Goal: Transaction & Acquisition: Purchase product/service

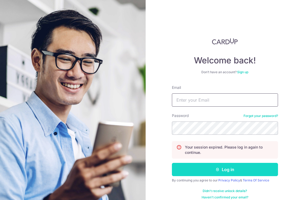
type input "yeo.galvin@gmail.com"
click at [249, 169] on button "Log in" at bounding box center [225, 169] width 106 height 13
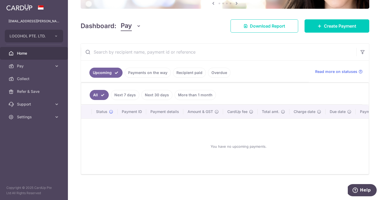
scroll to position [62, 0]
click at [304, 23] on span "Create Payment" at bounding box center [340, 26] width 32 height 6
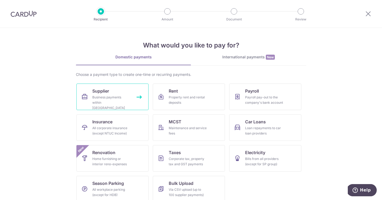
click at [126, 97] on div "Business payments within Singapore" at bounding box center [111, 103] width 38 height 16
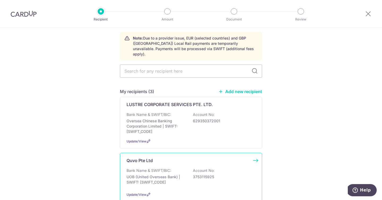
scroll to position [51, 0]
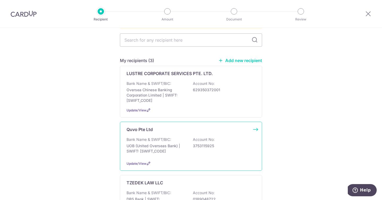
click at [178, 143] on p "UOB (United Overseas Bank) | SWIFT: [SWIFT_CODE]" at bounding box center [156, 148] width 59 height 11
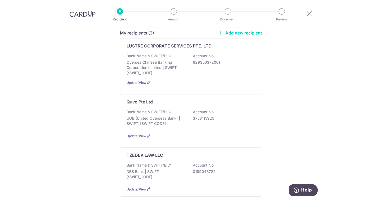
scroll to position [80, 0]
